Goal: Information Seeking & Learning: Check status

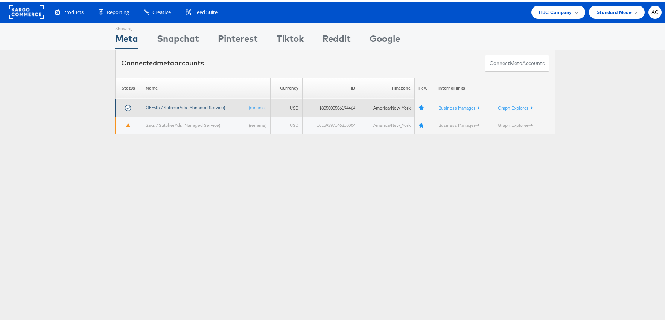
click at [190, 104] on link "OFF5th / StitcherAds (Managed Service)" at bounding box center [185, 106] width 79 height 6
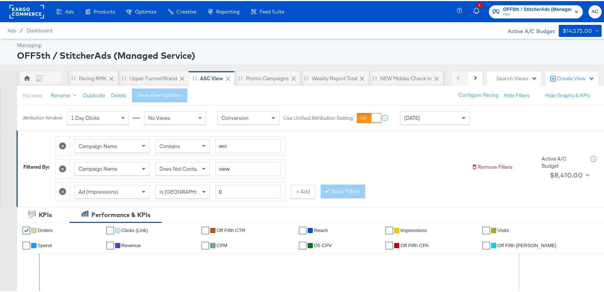
click at [513, 11] on span "HBC" at bounding box center [538, 14] width 69 height 6
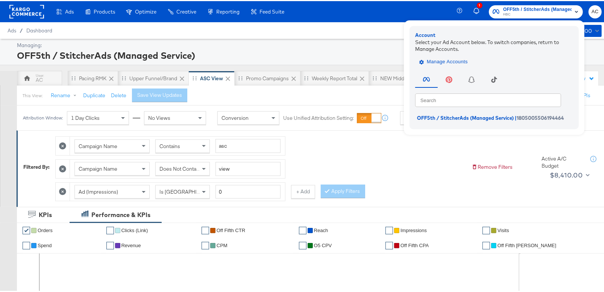
click at [448, 66] on button "Manage Accounts" at bounding box center [445, 60] width 58 height 11
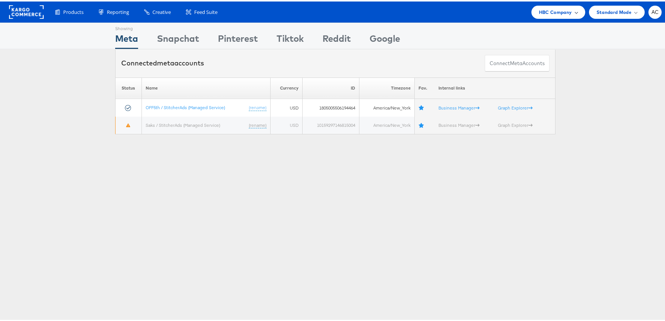
click at [566, 12] on div "HBC Company" at bounding box center [558, 11] width 39 height 8
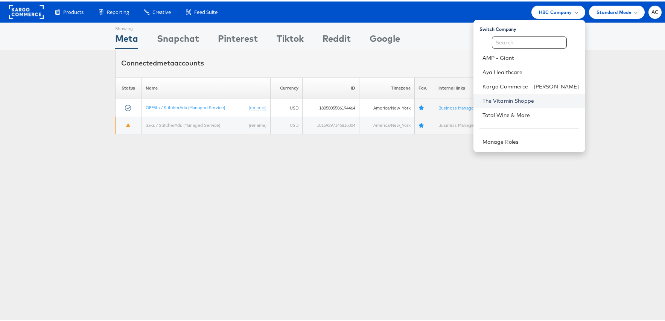
click at [487, 102] on link "The Vitamin Shoppe" at bounding box center [531, 100] width 97 height 8
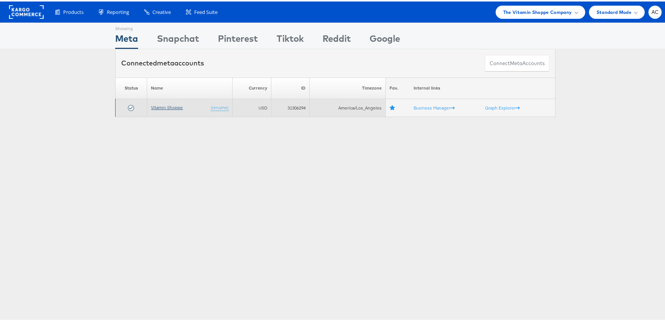
click at [154, 108] on link "Vitamin Shoppe" at bounding box center [167, 106] width 32 height 6
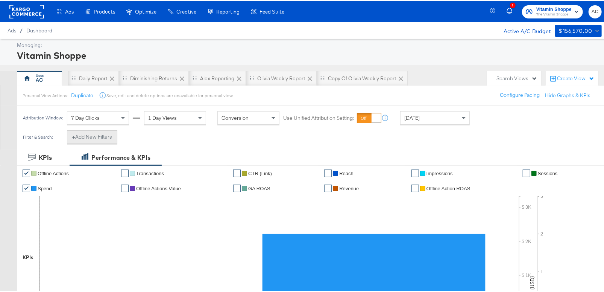
click at [107, 137] on button "+ Add New Filters" at bounding box center [92, 136] width 50 height 14
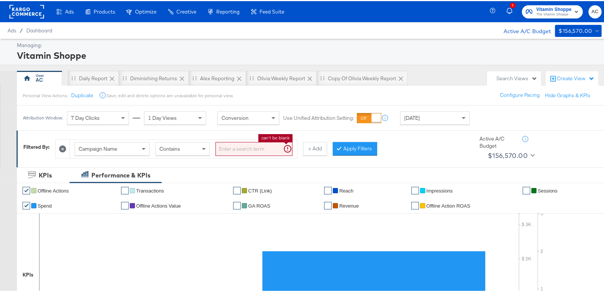
click at [234, 152] on input "search" at bounding box center [254, 148] width 77 height 14
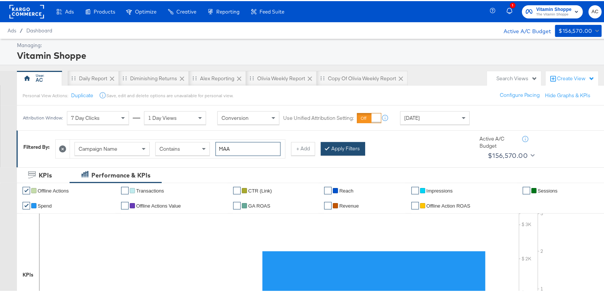
type input "MAA"
click at [330, 151] on button "Apply Filters" at bounding box center [343, 148] width 44 height 14
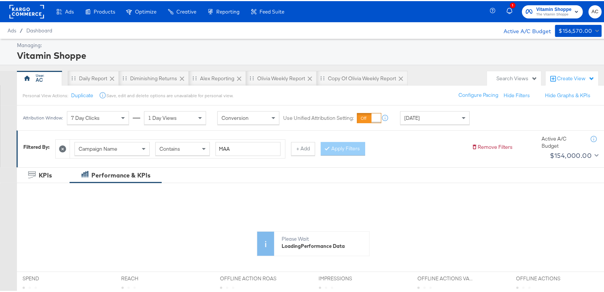
click at [414, 119] on span "Today" at bounding box center [412, 116] width 15 height 7
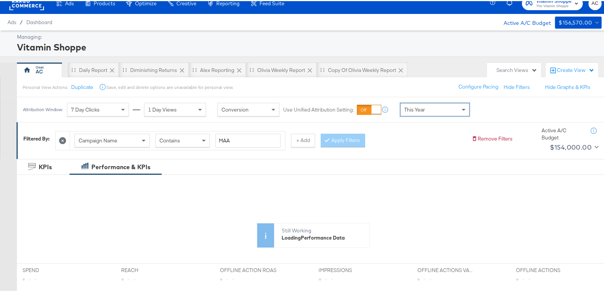
scroll to position [9, 0]
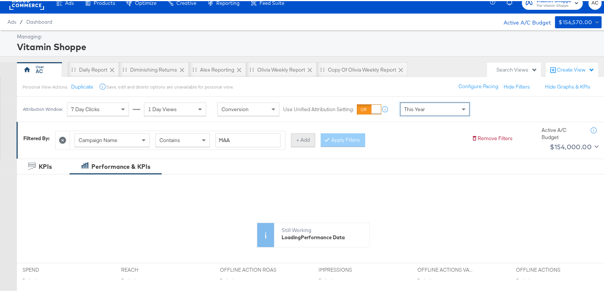
click at [300, 137] on button "+ Add" at bounding box center [303, 139] width 24 height 14
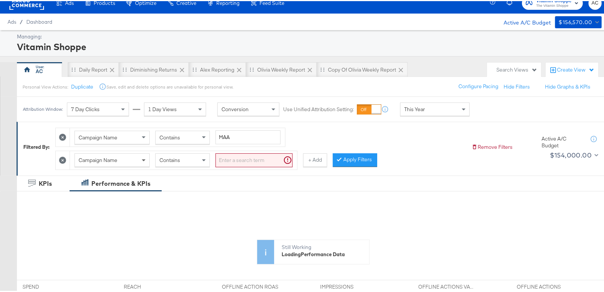
click at [145, 158] on span at bounding box center [144, 159] width 4 height 3
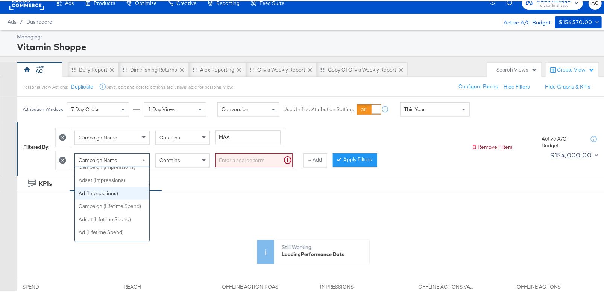
scroll to position [361, 0]
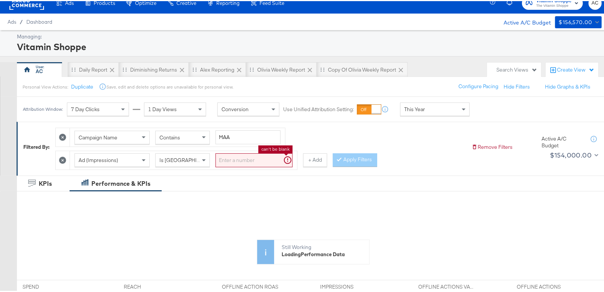
click at [233, 160] on input "search" at bounding box center [254, 159] width 77 height 14
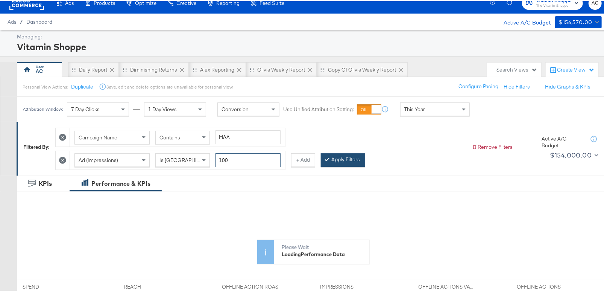
type input "100"
click at [334, 156] on button "Apply Filters" at bounding box center [343, 159] width 44 height 14
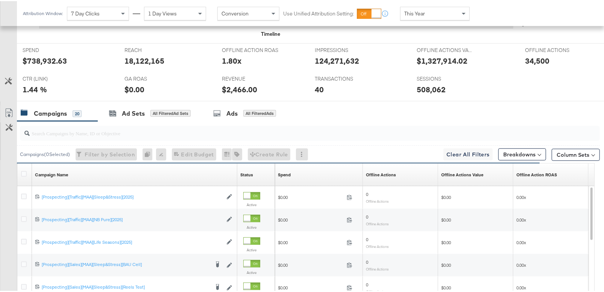
scroll to position [339, 0]
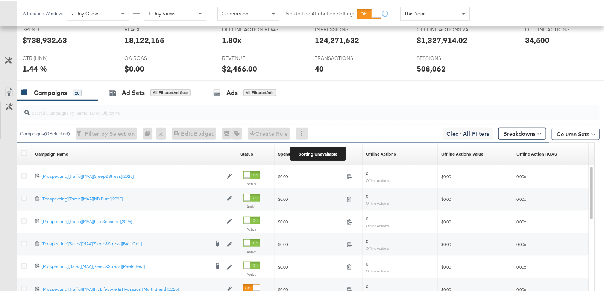
click at [285, 150] on div "Spend" at bounding box center [284, 153] width 13 height 6
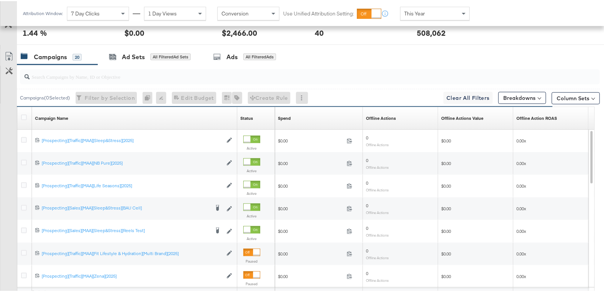
scroll to position [382, 0]
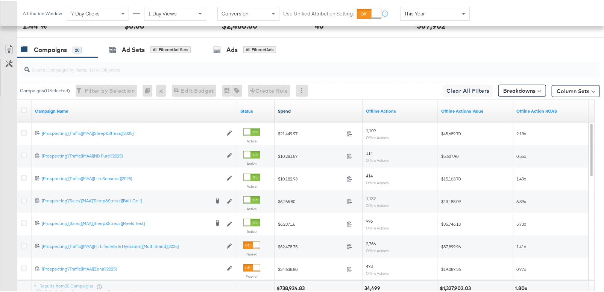
click at [288, 111] on link "Spend" at bounding box center [319, 110] width 82 height 6
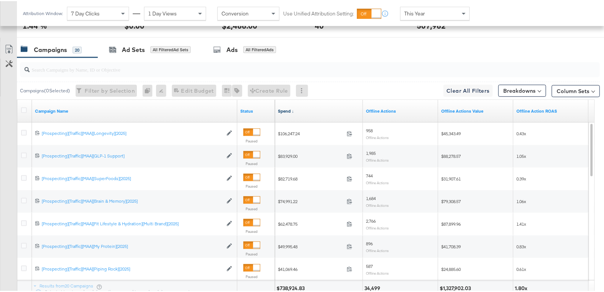
click at [284, 108] on link "Spend ↓" at bounding box center [319, 110] width 82 height 6
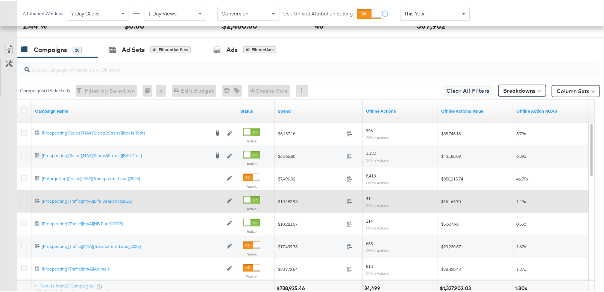
click at [24, 199] on icon at bounding box center [24, 199] width 6 height 6
click at [0, 0] on input "checkbox" at bounding box center [0, 0] width 0 height 0
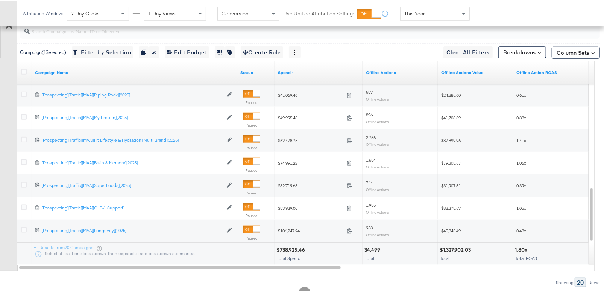
scroll to position [446, 0]
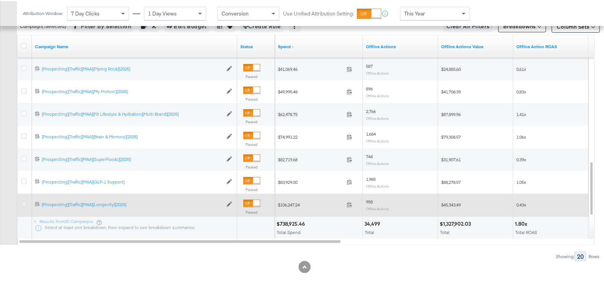
click at [23, 202] on icon at bounding box center [24, 203] width 6 height 6
click at [0, 0] on input "checkbox" at bounding box center [0, 0] width 0 height 0
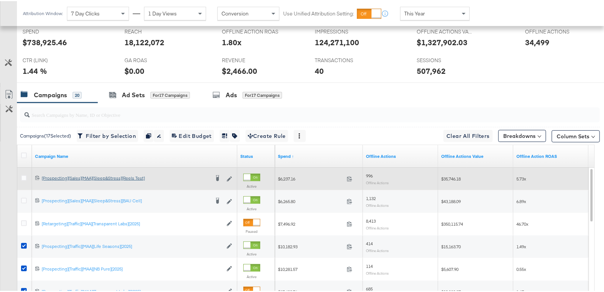
scroll to position [335, 0]
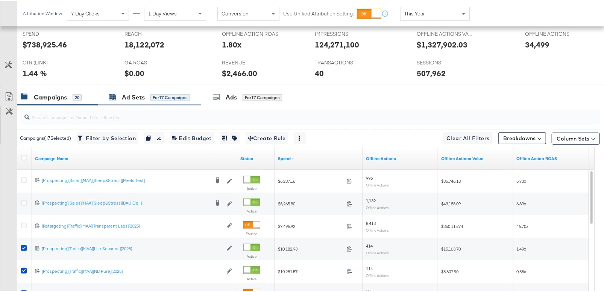
click at [151, 97] on div "for 17 Campaigns" at bounding box center [171, 96] width 40 height 7
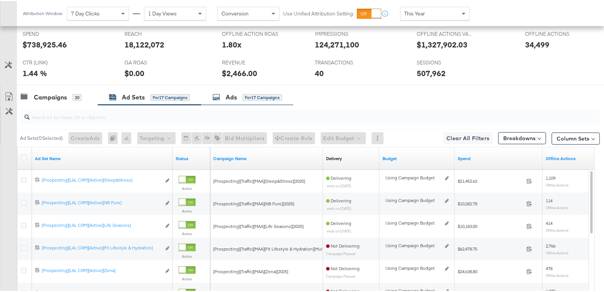
click at [243, 92] on div "Ads for 17 Campaigns" at bounding box center [248, 96] width 70 height 9
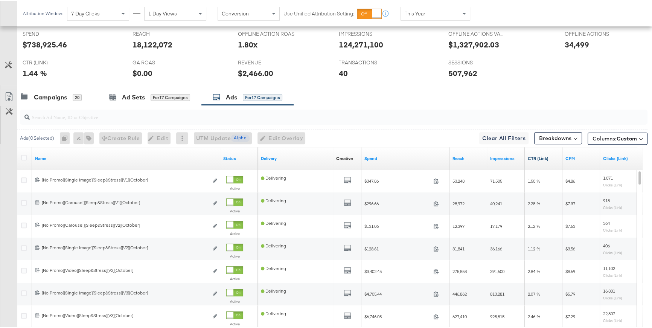
click at [539, 154] on link "CTR (Link)" at bounding box center [544, 157] width 32 height 6
click at [130, 97] on div "Ad Sets" at bounding box center [133, 96] width 23 height 9
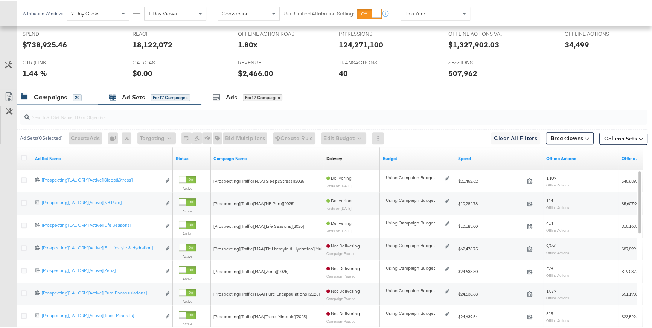
click at [65, 100] on div "Campaigns 20" at bounding box center [57, 96] width 81 height 16
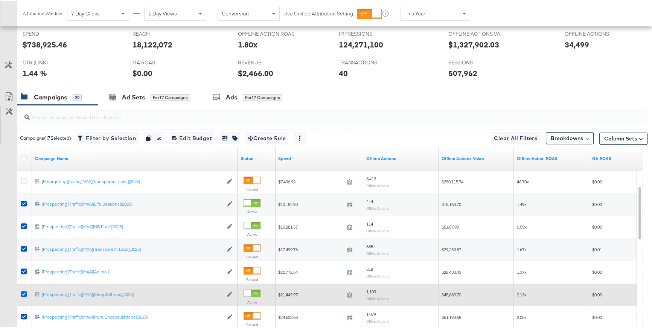
click at [23, 291] on icon at bounding box center [24, 293] width 6 height 6
click at [0, 0] on input "checkbox" at bounding box center [0, 0] width 0 height 0
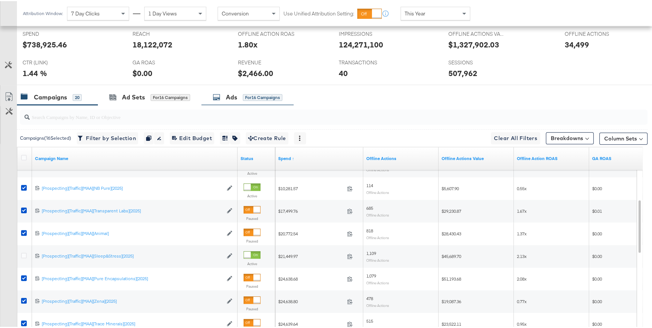
click at [220, 92] on icon at bounding box center [217, 96] width 8 height 8
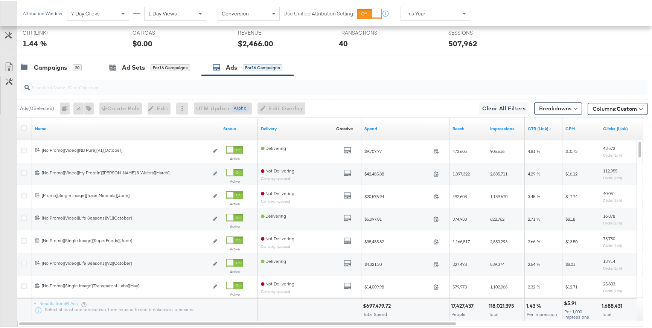
scroll to position [367, 0]
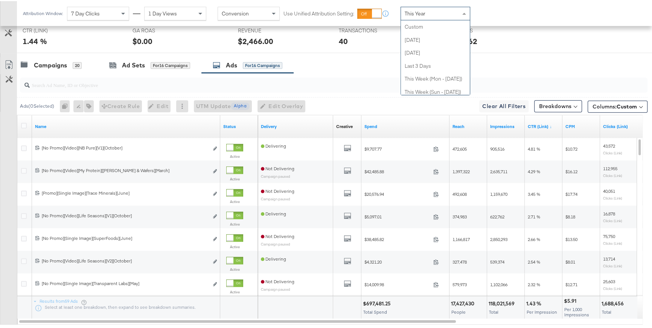
click at [440, 10] on div "This Year" at bounding box center [435, 12] width 69 height 13
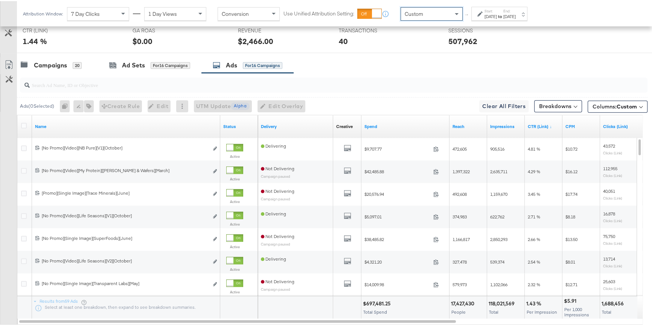
click at [482, 12] on icon at bounding box center [479, 12] width 5 height 5
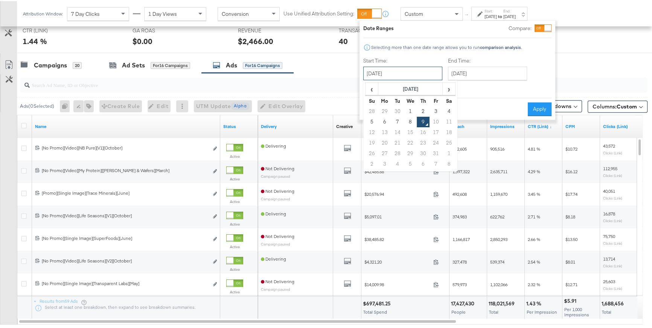
click at [424, 69] on input "October 9th 2025" at bounding box center [402, 72] width 79 height 14
click at [371, 87] on span "‹" at bounding box center [372, 87] width 12 height 11
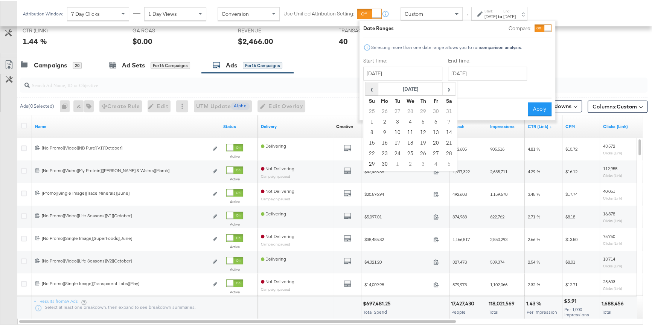
click at [371, 87] on span "‹" at bounding box center [372, 87] width 12 height 11
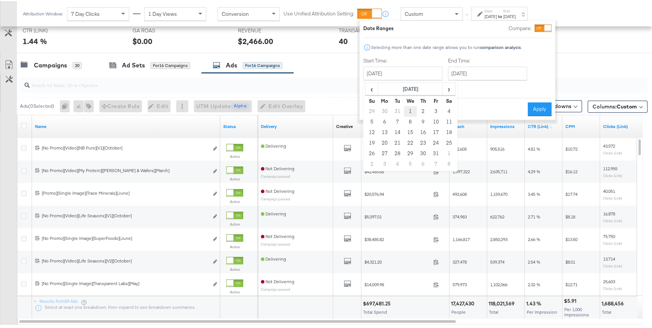
click at [413, 106] on td "1" at bounding box center [410, 110] width 13 height 11
type input "January 1st 2025"
click at [466, 73] on input "October 9th 2025" at bounding box center [487, 72] width 79 height 14
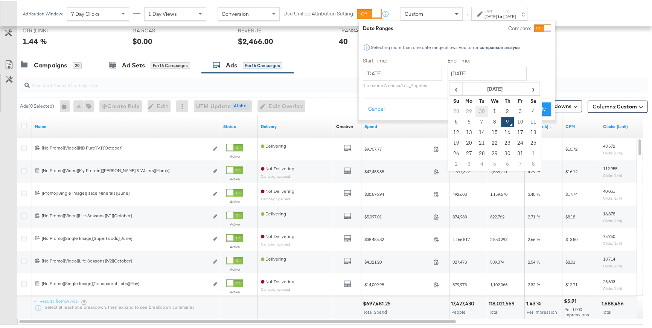
click at [484, 112] on td "30" at bounding box center [481, 110] width 13 height 11
type input "September 30th 2025"
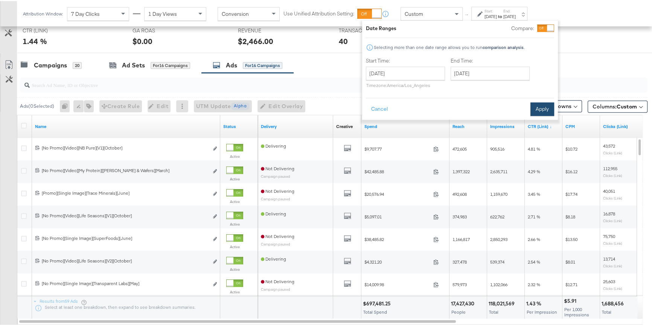
click at [537, 105] on button "Apply" at bounding box center [542, 108] width 24 height 14
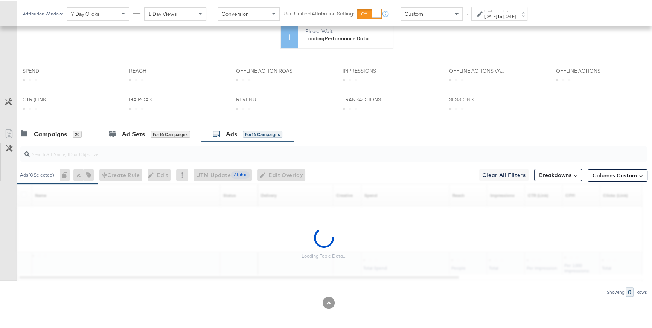
scroll to position [294, 0]
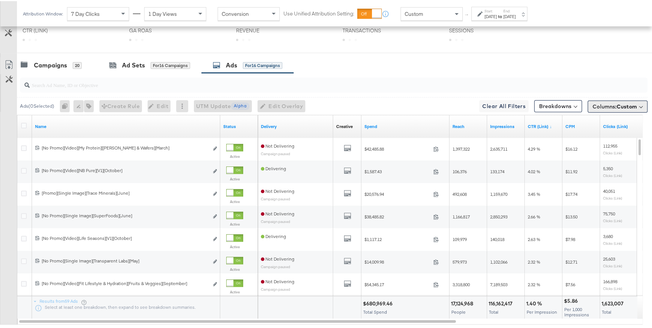
click at [609, 103] on button "Columns: Custom" at bounding box center [618, 105] width 60 height 12
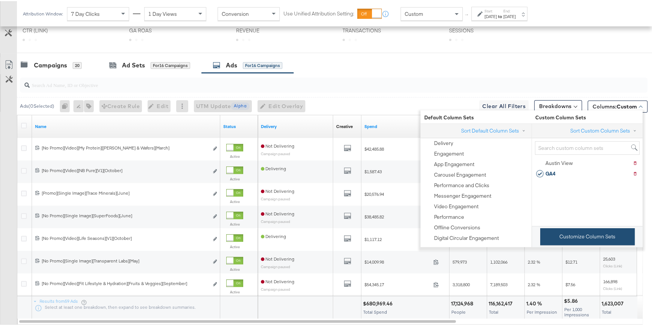
click at [603, 241] on button "Customize Column Sets" at bounding box center [587, 235] width 94 height 17
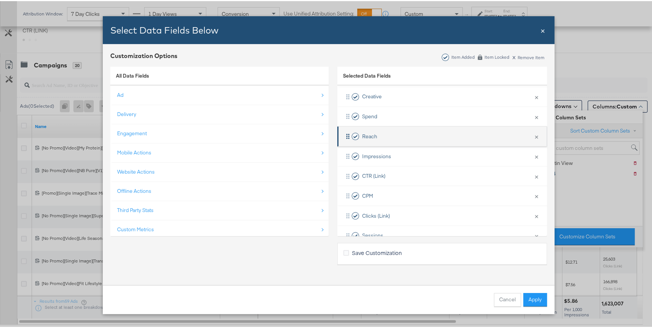
scroll to position [110, 0]
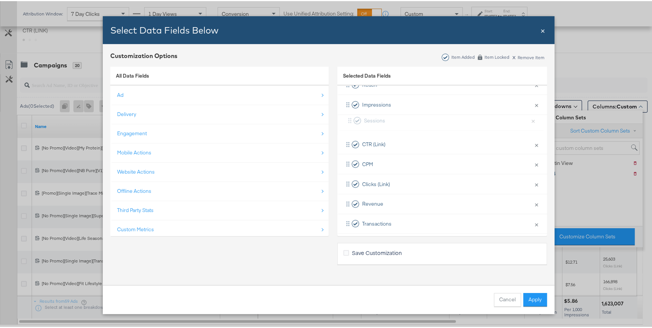
drag, startPoint x: 347, startPoint y: 170, endPoint x: 351, endPoint y: 116, distance: 54.0
click at [351, 116] on div "Delivery × Remove from KPIs Creative × Remove from KPIs Spend × Remove from KPI…" at bounding box center [442, 123] width 210 height 218
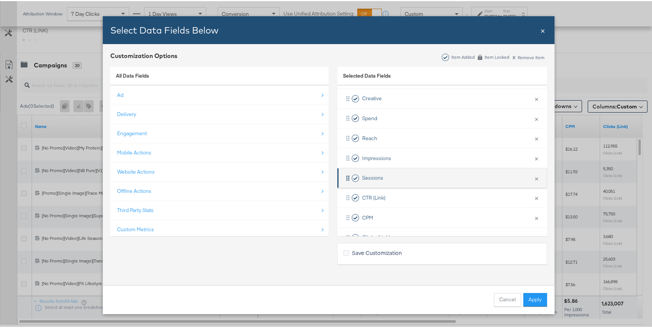
scroll to position [31, 0]
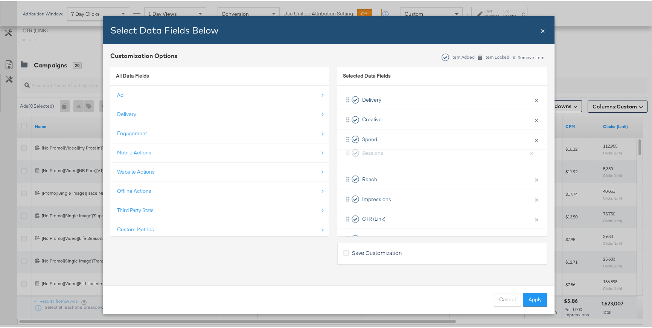
drag, startPoint x: 352, startPoint y: 196, endPoint x: 356, endPoint y: 147, distance: 49.5
click at [356, 147] on div "Delivery × Remove from KPIs Creative × Remove from KPIs Spend × Remove from KPI…" at bounding box center [442, 198] width 210 height 218
drag, startPoint x: 354, startPoint y: 216, endPoint x: 356, endPoint y: 168, distance: 47.9
click at [356, 168] on div "Delivery × Remove from KPIs Creative × Remove from KPIs Spend × Remove from KPI…" at bounding box center [442, 195] width 210 height 218
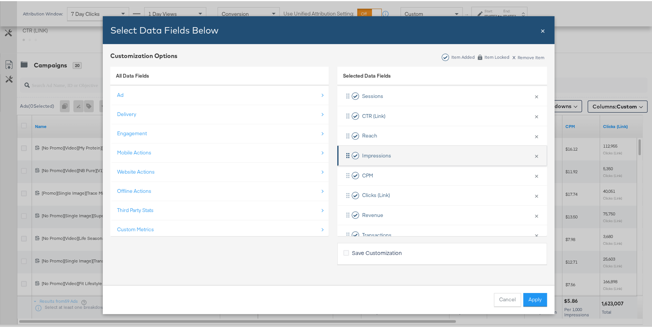
scroll to position [110, 0]
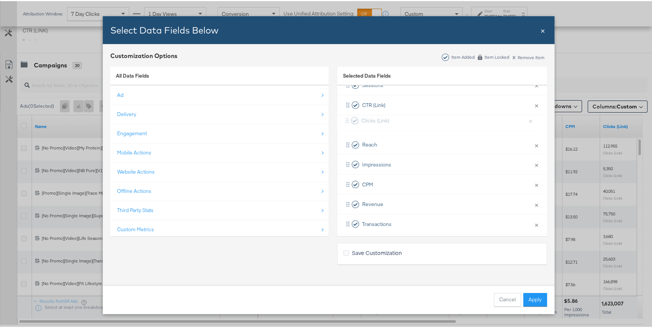
drag, startPoint x: 364, startPoint y: 180, endPoint x: 367, endPoint y: 117, distance: 62.9
click at [367, 117] on div "Delivery × Remove from KPIs Creative × Remove from KPIs Spend × Remove from KPI…" at bounding box center [442, 124] width 210 height 218
click at [527, 291] on button "Apply" at bounding box center [535, 299] width 24 height 14
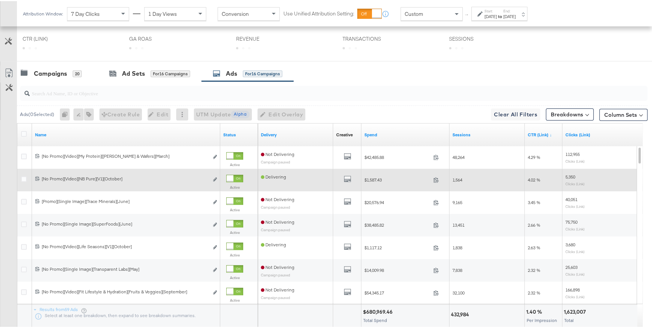
scroll to position [282, 0]
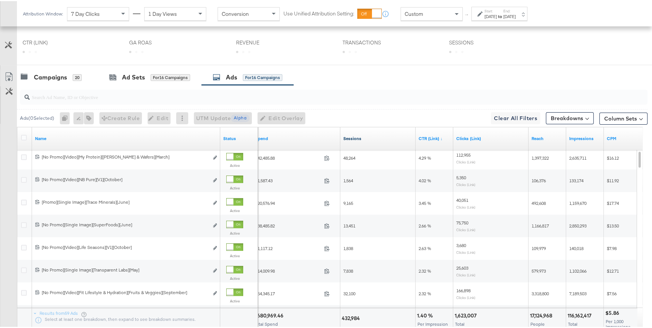
click at [352, 136] on link "Sessions" at bounding box center [377, 137] width 69 height 6
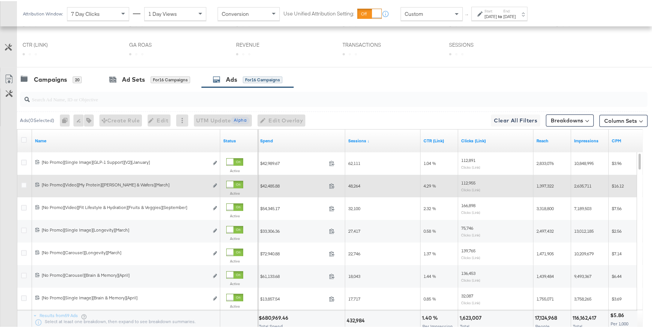
scroll to position [279, 0]
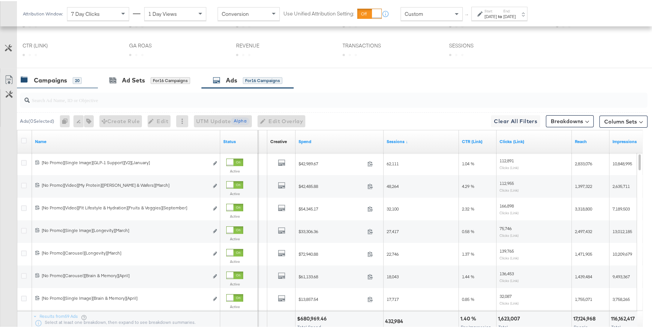
click at [69, 79] on div "Campaigns 20" at bounding box center [51, 79] width 61 height 9
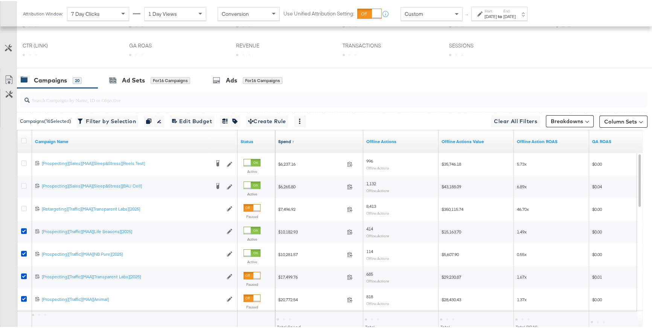
click at [284, 139] on link "Spend ↑" at bounding box center [319, 140] width 82 height 6
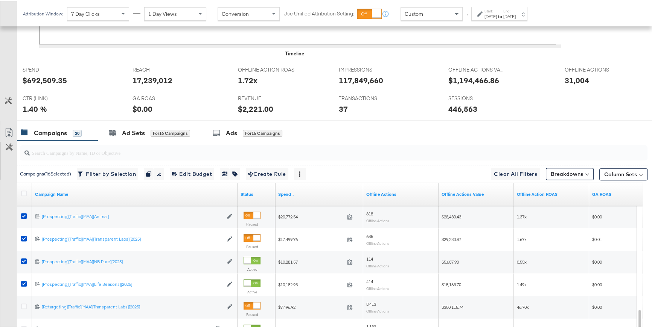
scroll to position [373, 0]
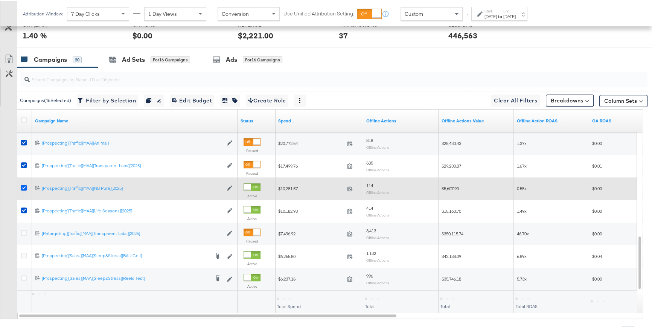
click at [23, 186] on icon at bounding box center [24, 187] width 6 height 6
click at [0, 0] on input "checkbox" at bounding box center [0, 0] width 0 height 0
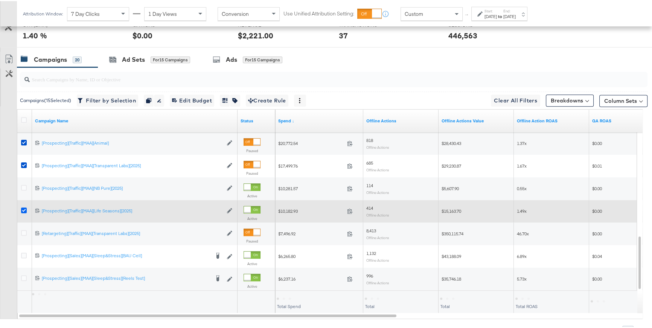
click at [25, 210] on icon at bounding box center [24, 209] width 6 height 6
click at [0, 0] on input "checkbox" at bounding box center [0, 0] width 0 height 0
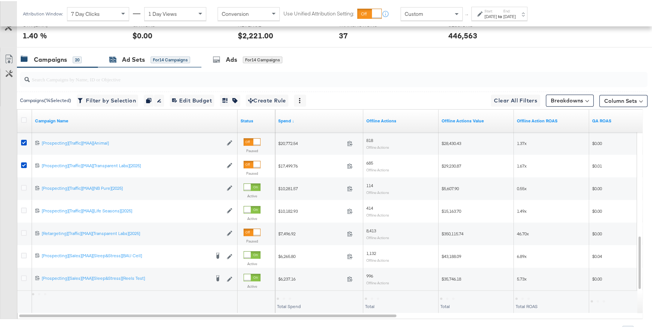
click at [137, 59] on div "Ad Sets" at bounding box center [133, 58] width 23 height 9
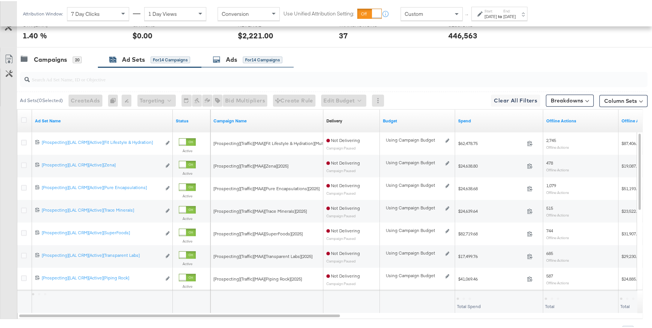
click at [235, 62] on div "Ads for 14 Campaigns" at bounding box center [247, 58] width 92 height 16
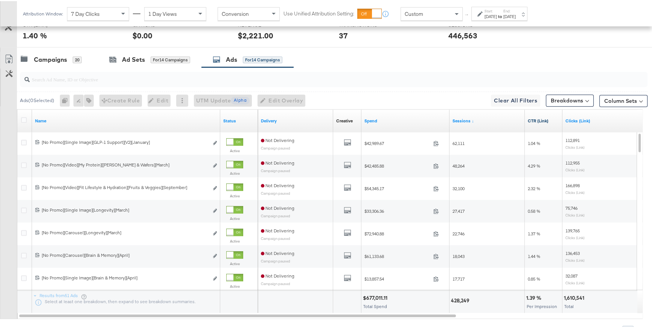
click at [536, 117] on link "CTR (Link)" at bounding box center [544, 120] width 32 height 6
click at [537, 117] on link "CTR (Link) ↓" at bounding box center [544, 120] width 32 height 6
click at [537, 117] on link "CTR (Link) ↑" at bounding box center [544, 120] width 32 height 6
